Goal: Book appointment/travel/reservation

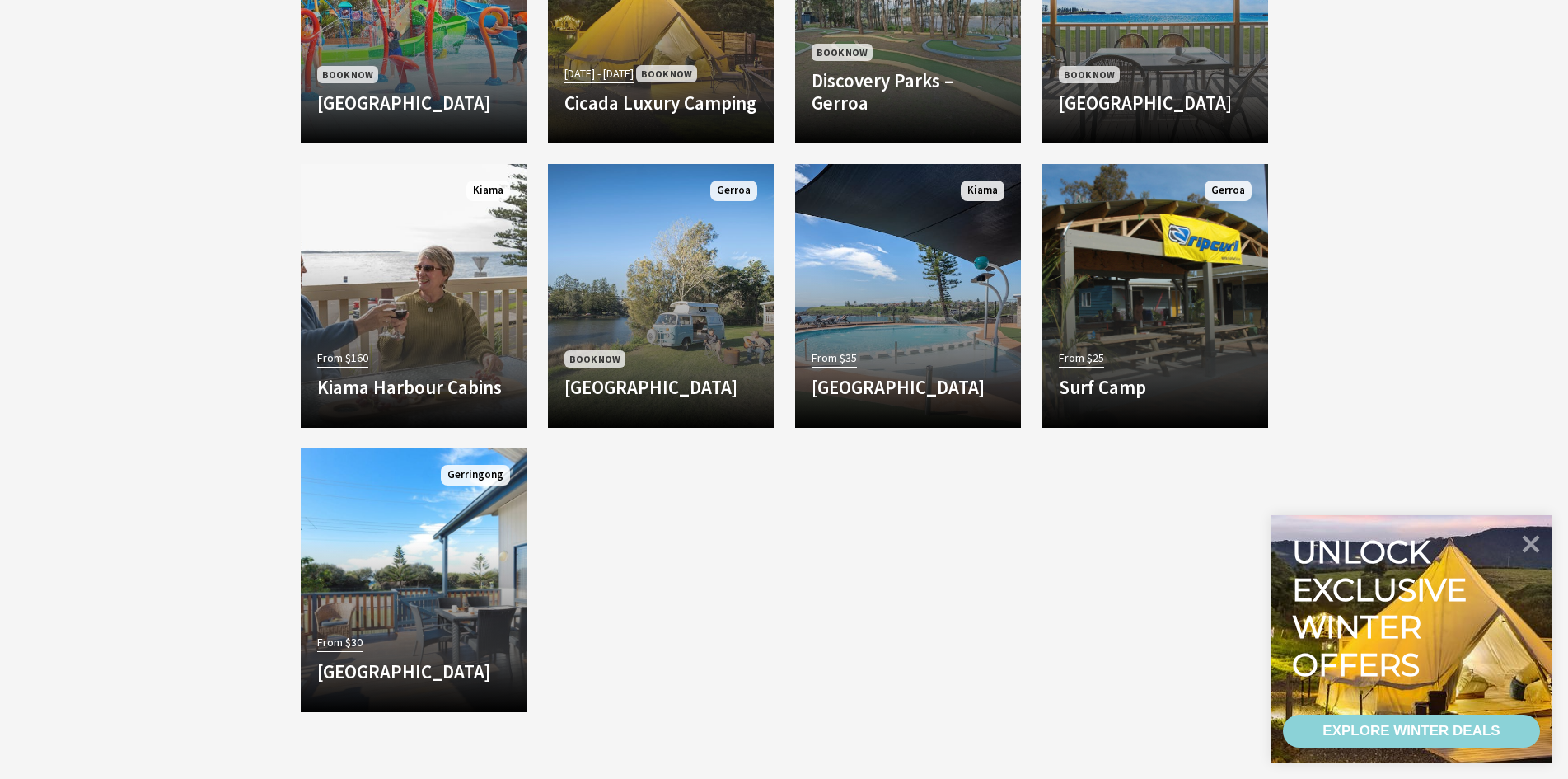
scroll to position [1072, 0]
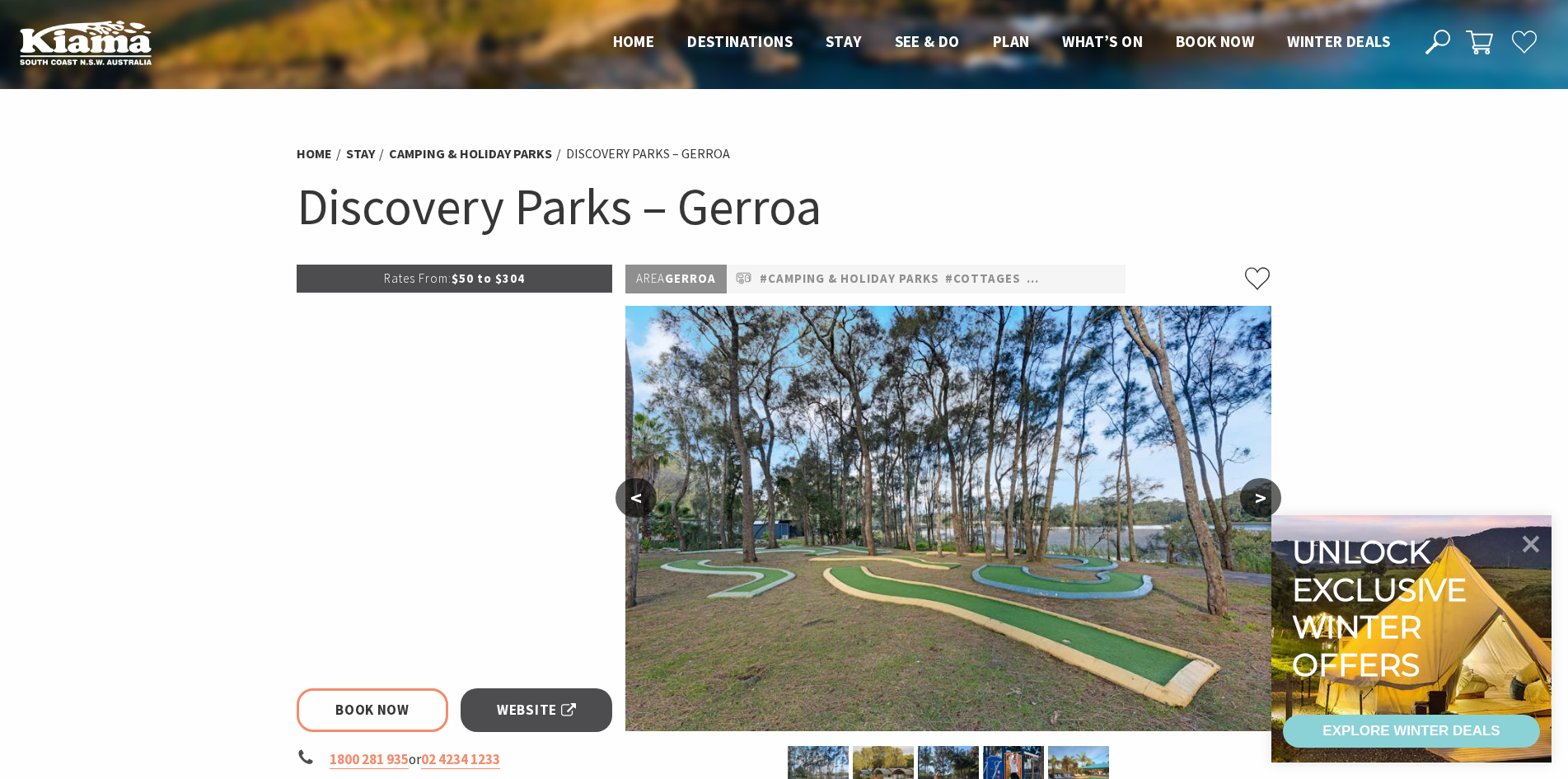
select select "3"
select select "2"
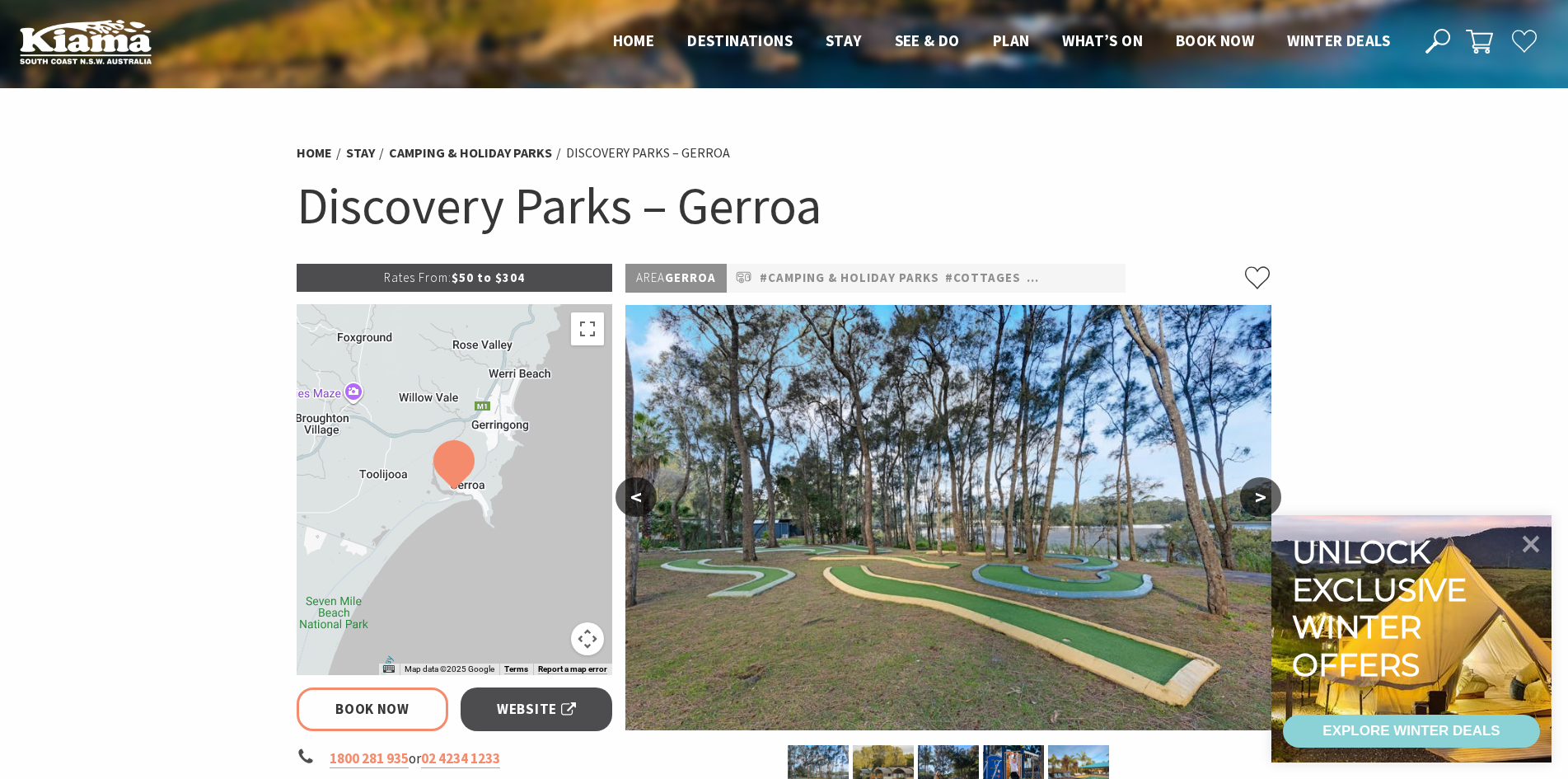
scroll to position [165, 0]
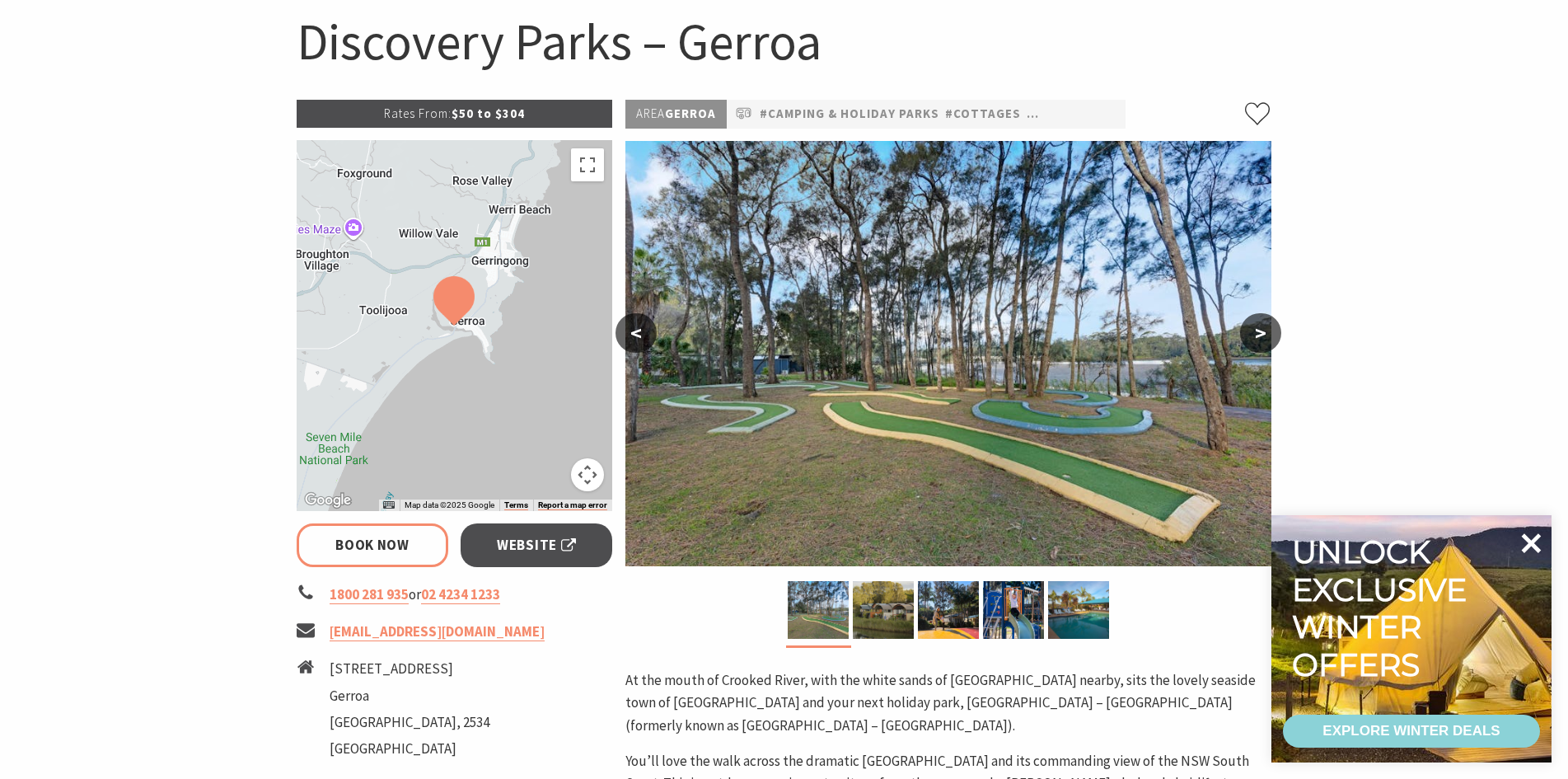
click at [1530, 536] on icon at bounding box center [1531, 543] width 40 height 40
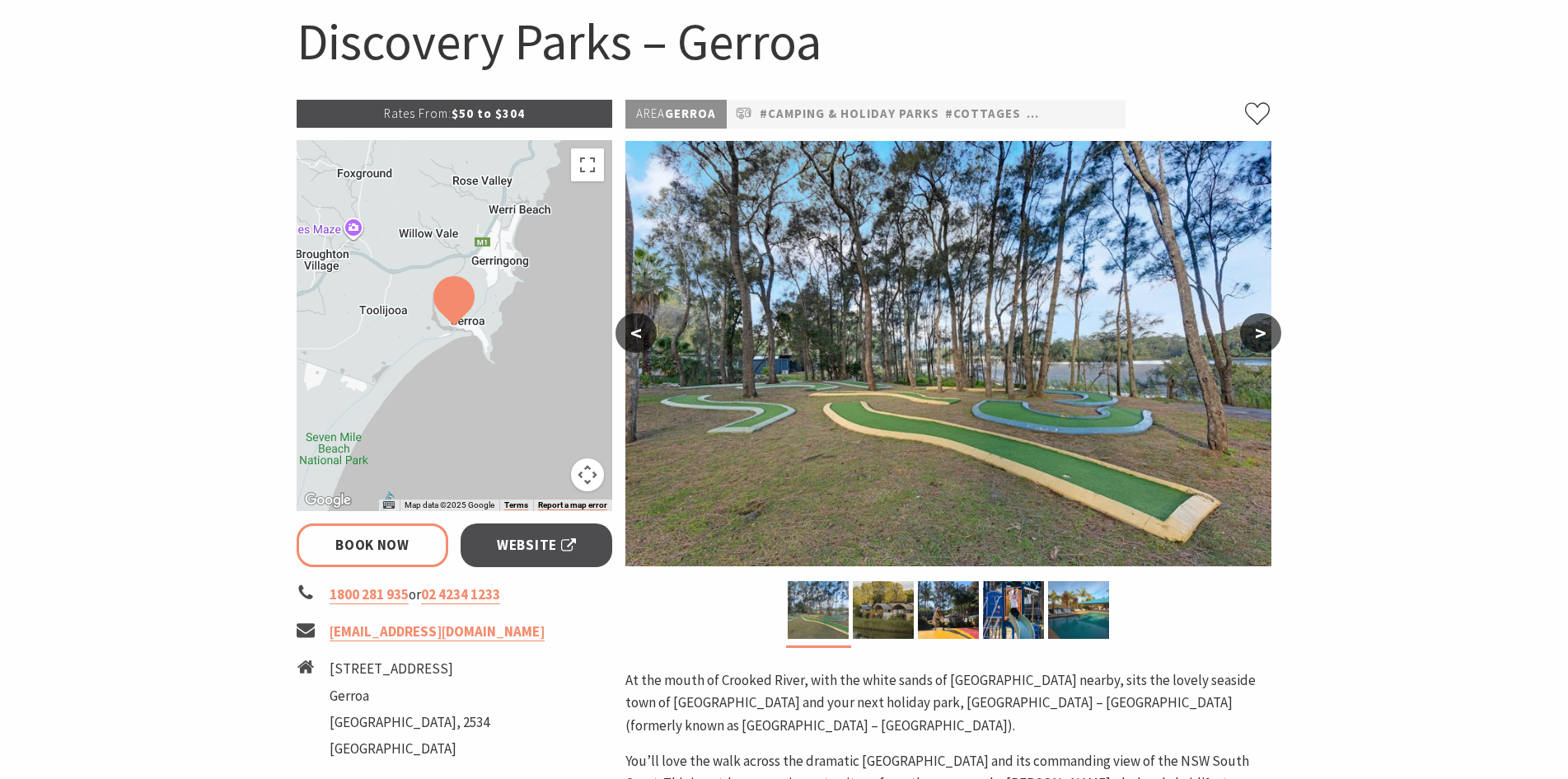
click at [589, 481] on button "Map camera controls" at bounding box center [587, 474] width 33 height 33
click at [550, 483] on button "Zoom out" at bounding box center [546, 474] width 33 height 33
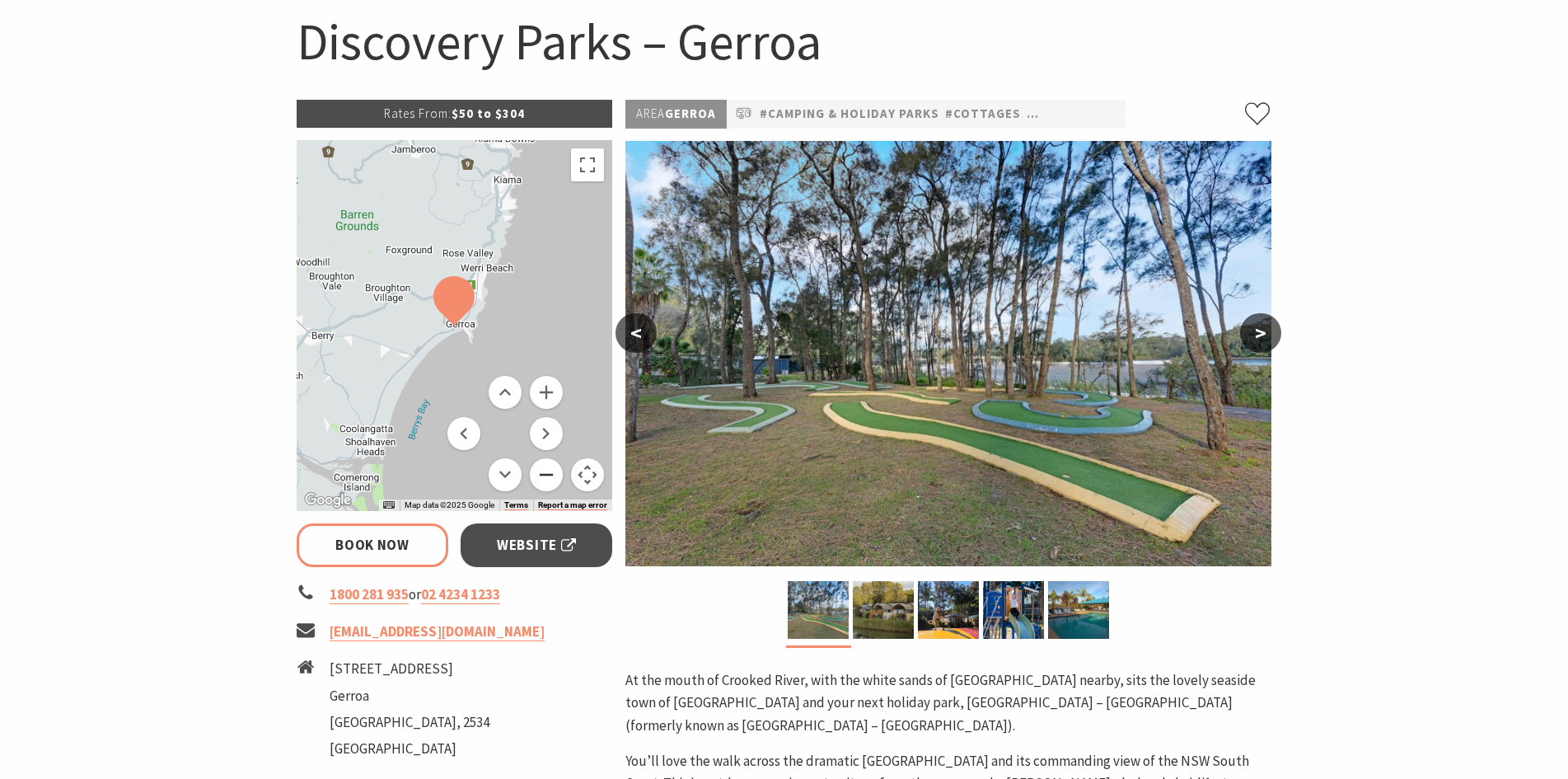
click at [550, 479] on button "Zoom out" at bounding box center [546, 474] width 33 height 33
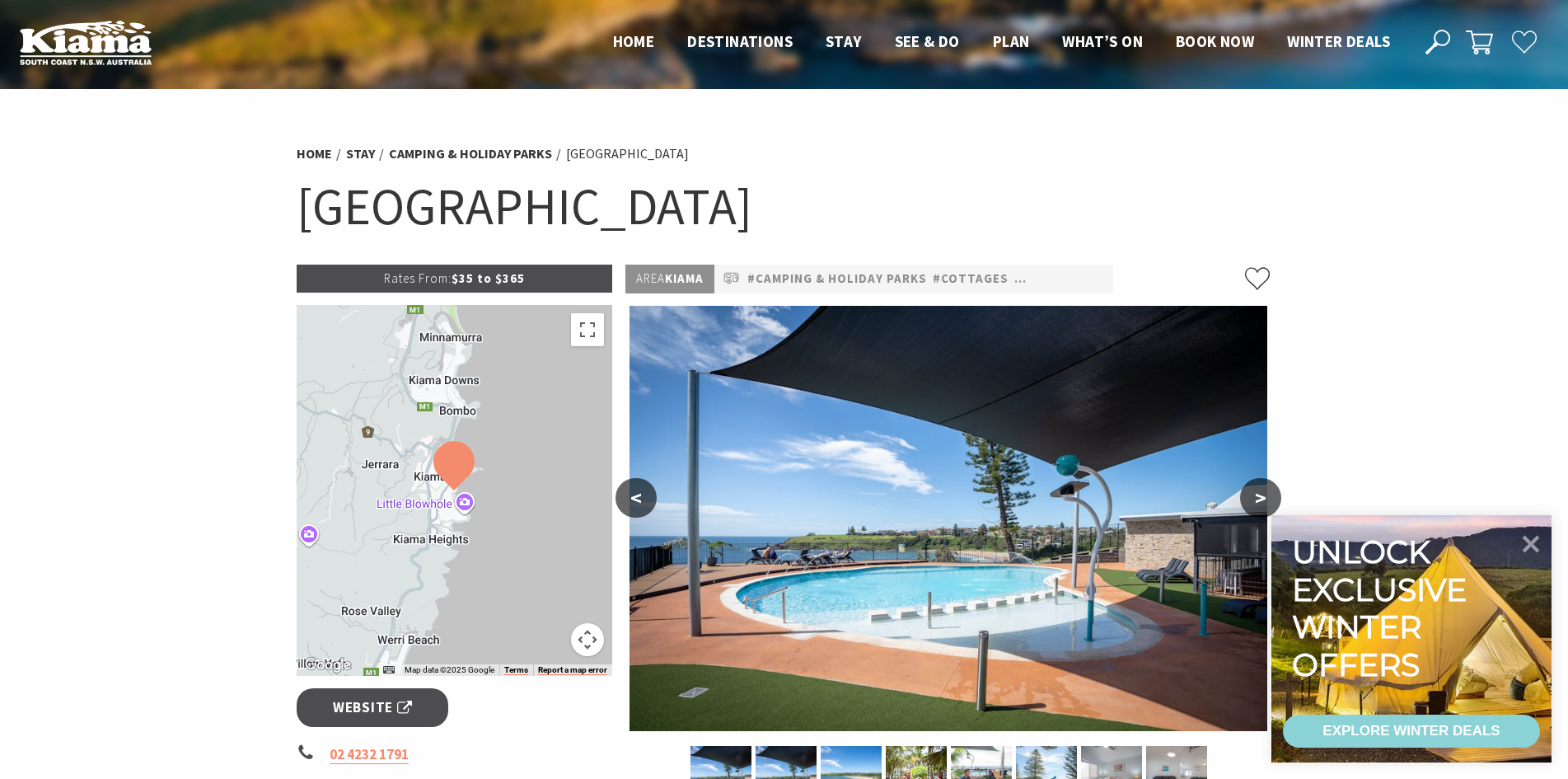
click at [1342, 293] on section "Home Stay Camping & Holiday Parks Surf Beach Holiday Park Surf Beach Holiday Pa…" at bounding box center [784, 783] width 1568 height 1389
click at [1533, 554] on icon at bounding box center [1531, 543] width 40 height 40
